Goal: Navigation & Orientation: Find specific page/section

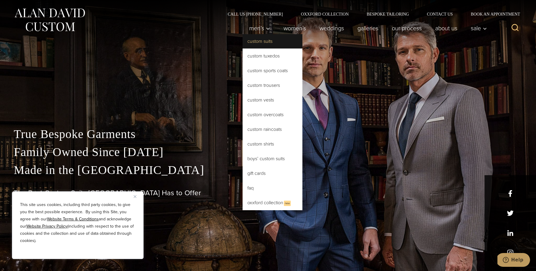
click at [267, 35] on link "Custom Suits" at bounding box center [273, 41] width 60 height 14
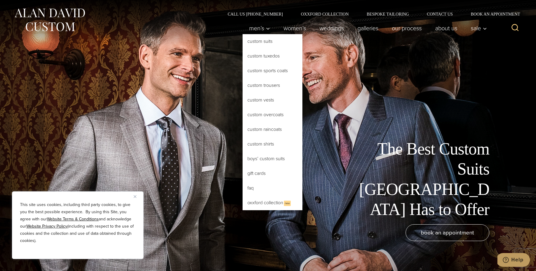
click at [260, 45] on link "Custom Suits" at bounding box center [273, 41] width 60 height 14
click at [265, 31] on icon "Primary Navigation" at bounding box center [267, 28] width 5 height 5
click at [261, 36] on link "Custom Suits" at bounding box center [273, 41] width 60 height 14
click at [260, 39] on link "Custom Suits" at bounding box center [273, 41] width 60 height 14
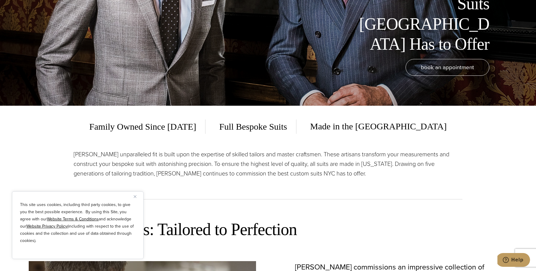
scroll to position [165, 0]
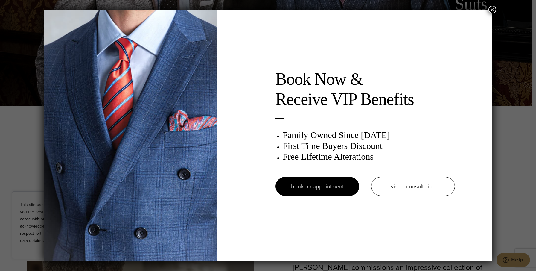
click at [493, 9] on button "×" at bounding box center [492, 10] width 8 height 8
